Goal: Find specific page/section: Find specific page/section

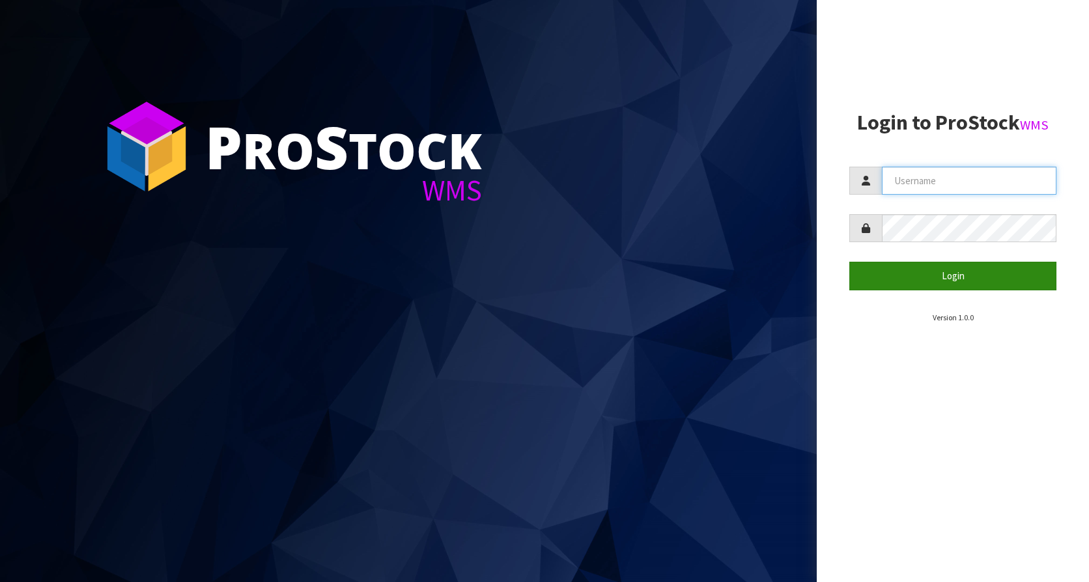
type input "KitchenAid"
click at [932, 273] on button "Login" at bounding box center [952, 276] width 207 height 28
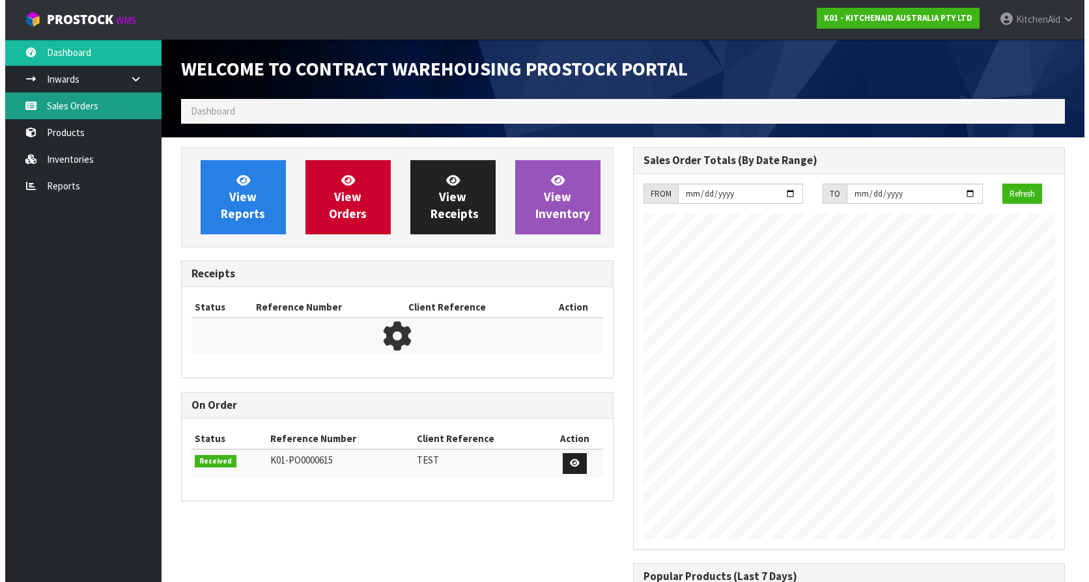
scroll to position [722, 451]
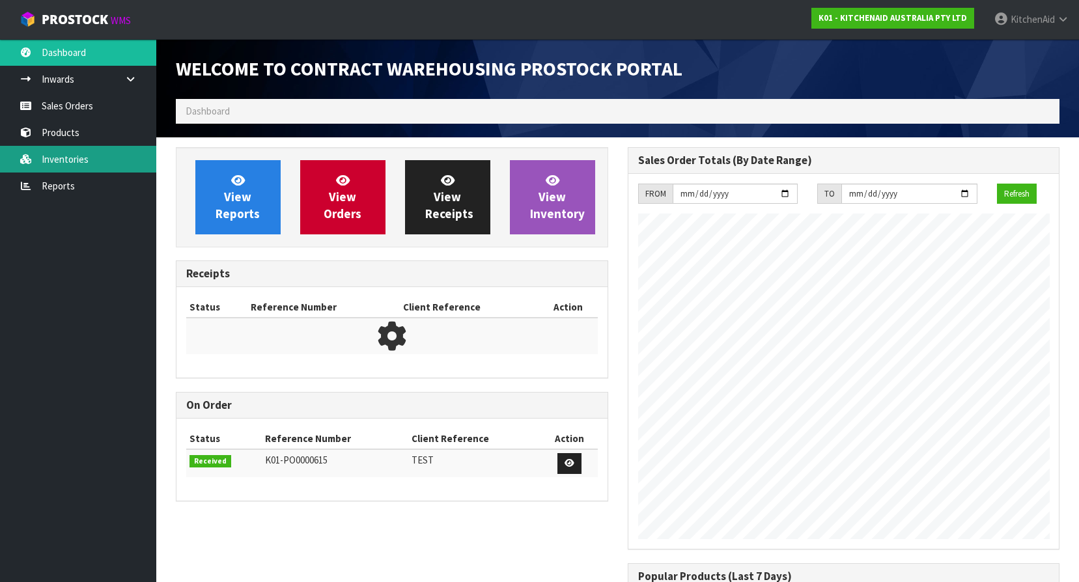
click at [64, 153] on link "Inventories" at bounding box center [78, 159] width 156 height 27
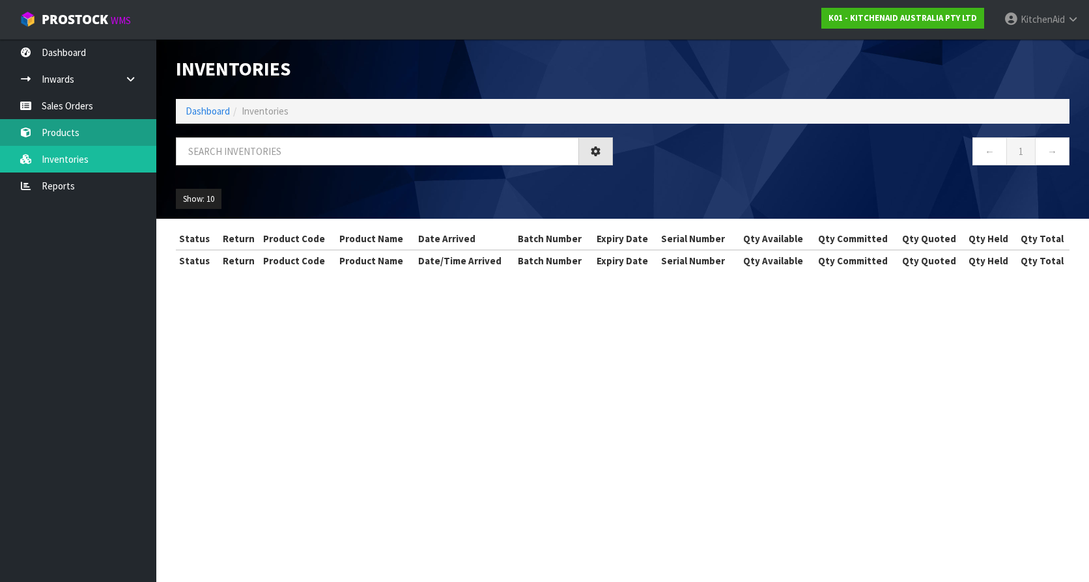
click at [72, 130] on div "Inventories Dashboard Inventories ← 1 → Show: 10 5 10 25 50 All Show Stock Stat…" at bounding box center [544, 147] width 1089 height 294
click at [70, 137] on link "Products" at bounding box center [78, 132] width 156 height 27
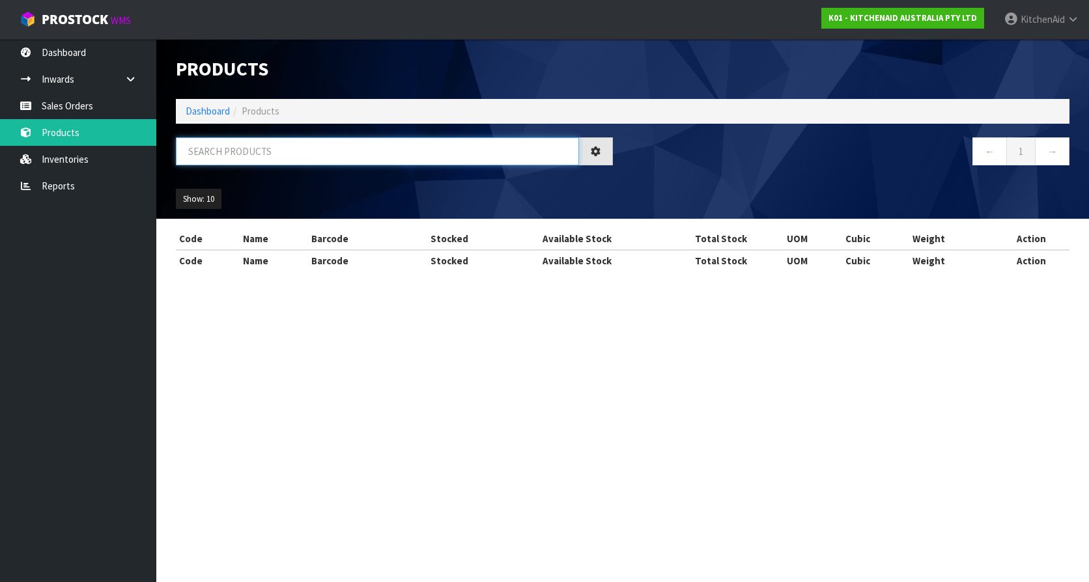
click at [264, 143] on input "text" at bounding box center [377, 151] width 403 height 28
paste input "WPW10112253VP"
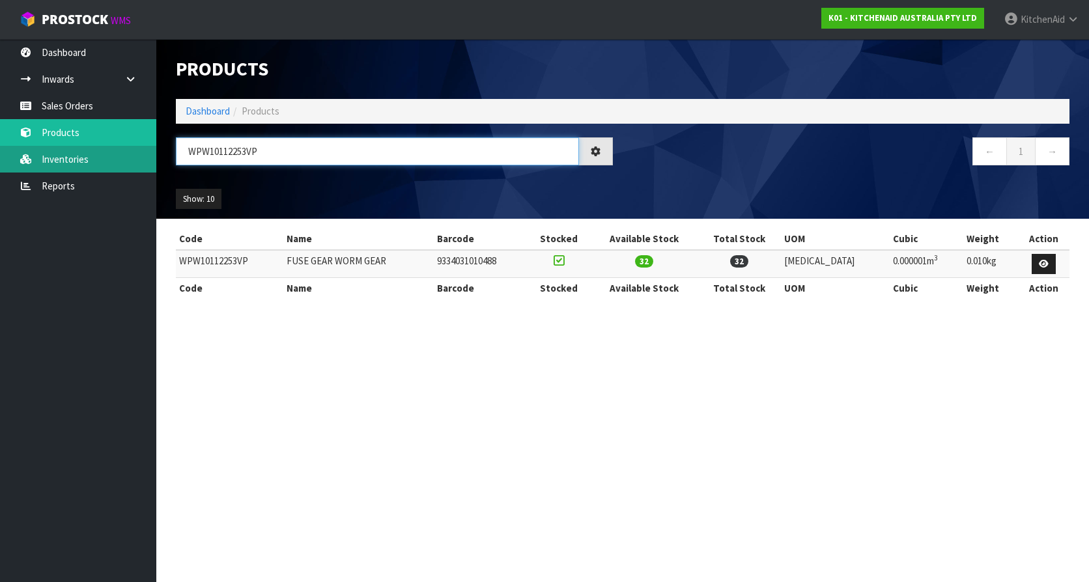
drag, startPoint x: 268, startPoint y: 150, endPoint x: 142, endPoint y: 155, distance: 125.7
click at [142, 155] on body "Toggle navigation ProStock WMS K01 - KITCHENAID AUSTRALIA PTY LTD [GEOGRAPHIC_D…" at bounding box center [544, 291] width 1089 height 582
click at [305, 149] on input "WPW10112253VP" at bounding box center [377, 151] width 403 height 28
paste input "380496"
drag, startPoint x: 277, startPoint y: 156, endPoint x: 20, endPoint y: 161, distance: 257.2
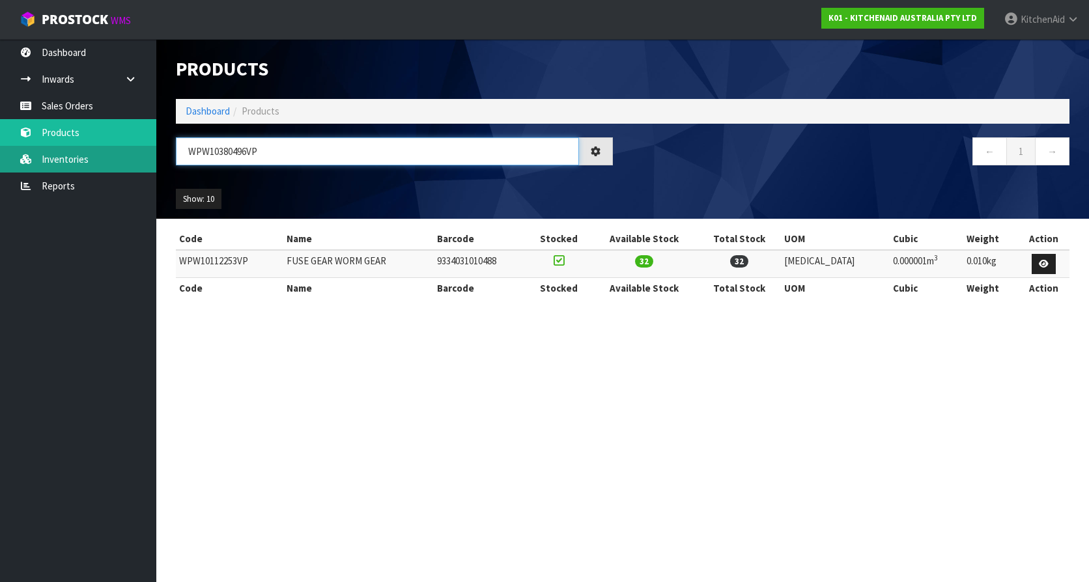
click at [0, 162] on html "Toggle navigation ProStock WMS K01 - KITCHENAID AUSTRALIA PTY LTD [GEOGRAPHIC_D…" at bounding box center [544, 291] width 1089 height 582
paste input "text"
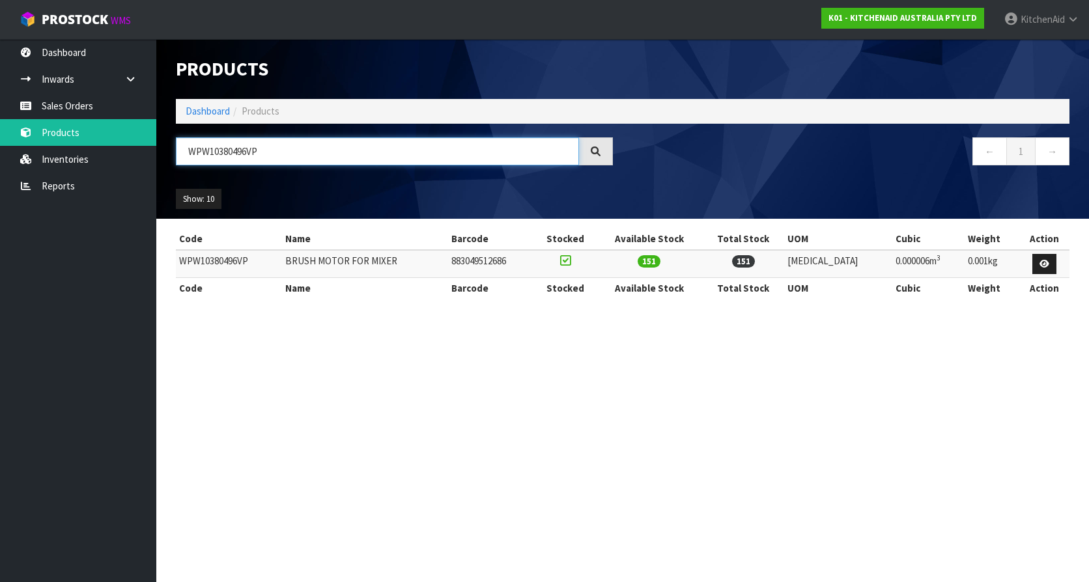
type input "WPW10380496VP"
drag, startPoint x: 272, startPoint y: 153, endPoint x: 46, endPoint y: 141, distance: 225.6
click at [53, 141] on body "Toggle navigation ProStock WMS K01 - KITCHENAID AUSTRALIA PTY LTD [GEOGRAPHIC_D…" at bounding box center [544, 291] width 1089 height 582
click at [542, 366] on section "Products Import Products Drop file here to import csv template Dashboard Produc…" at bounding box center [544, 291] width 1089 height 582
